Goal: Information Seeking & Learning: Learn about a topic

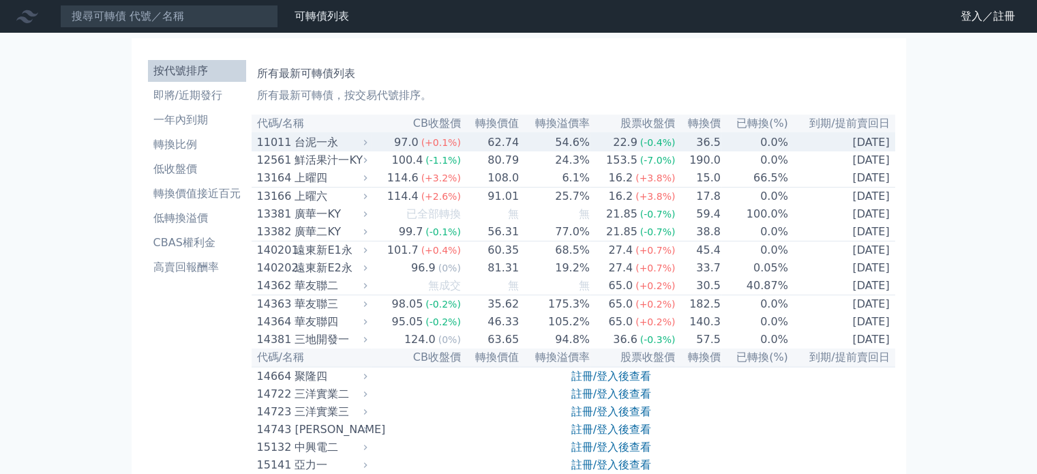
click at [315, 147] on div "台泥一永" at bounding box center [330, 142] width 70 height 16
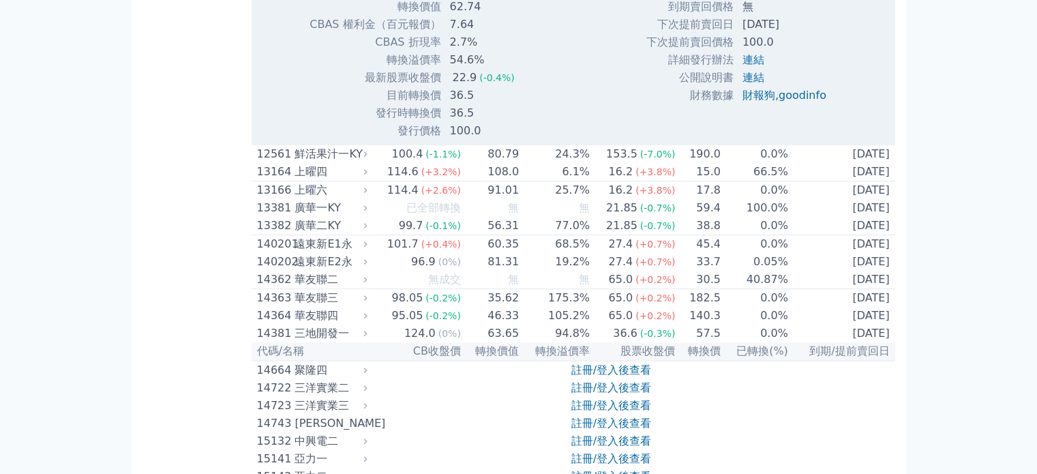
scroll to position [546, 0]
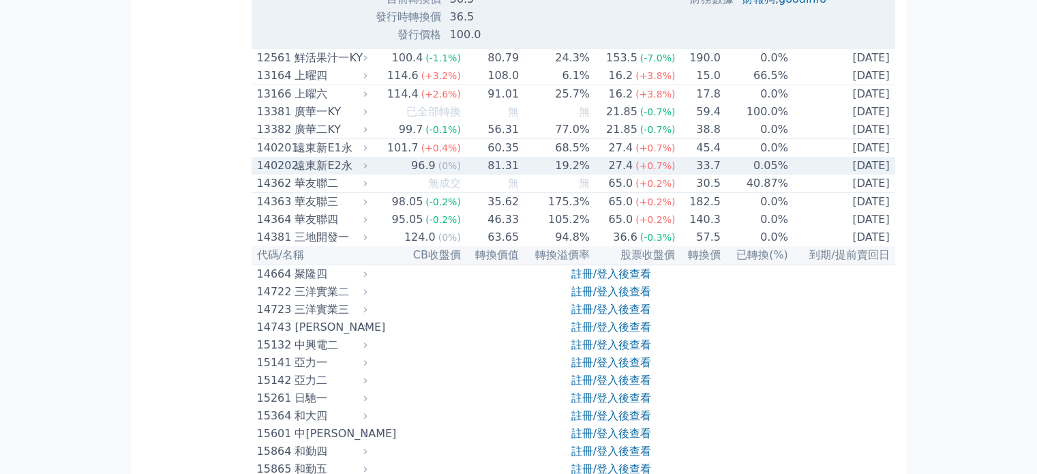
click at [310, 174] on div "遠東新E2永" at bounding box center [330, 166] width 70 height 16
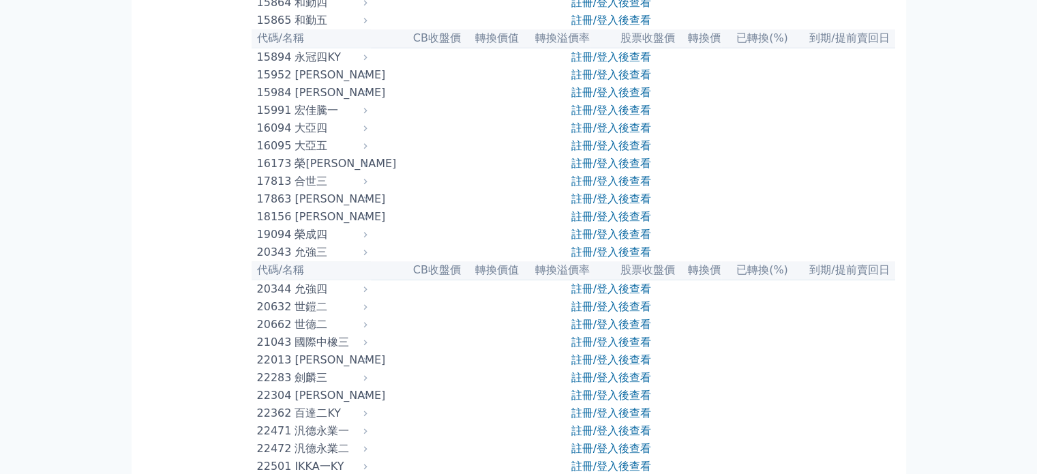
scroll to position [1500, 0]
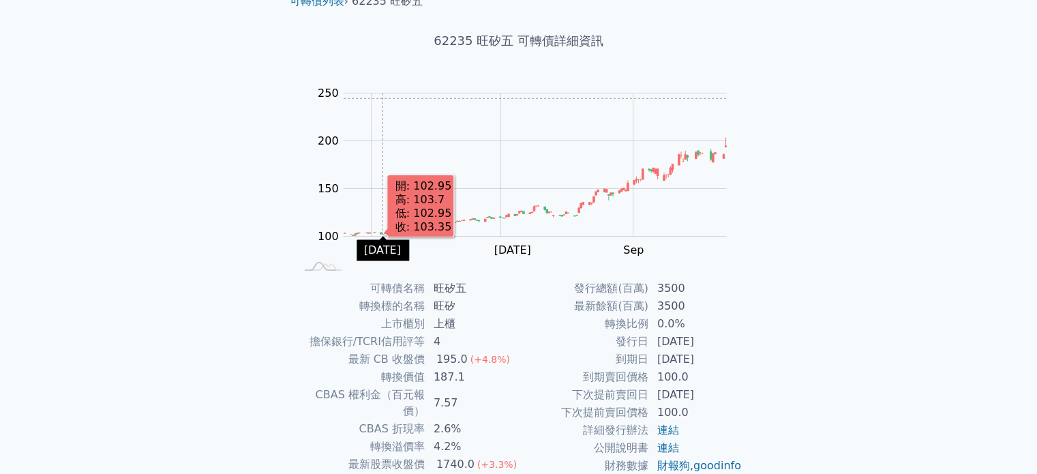
scroll to position [158, 0]
